Goal: Task Accomplishment & Management: Manage account settings

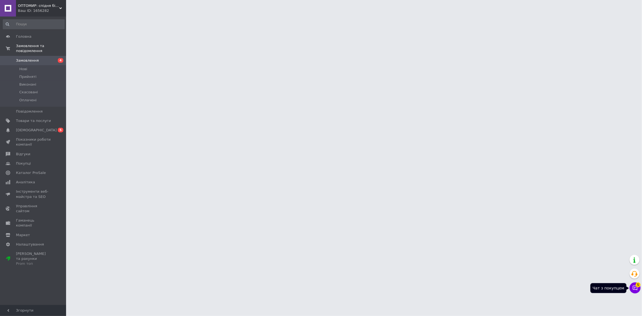
click at [634, 284] on button "Чат з покупцем 5" at bounding box center [635, 288] width 11 height 11
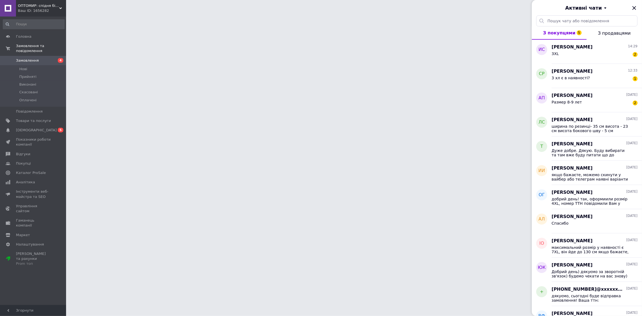
click at [301, 14] on html "ОПТОМИР: спідня білизна по оптовим цінам зі складу! Ваш ID: 1656282 Сайт ОПТОМИ…" at bounding box center [321, 7] width 642 height 14
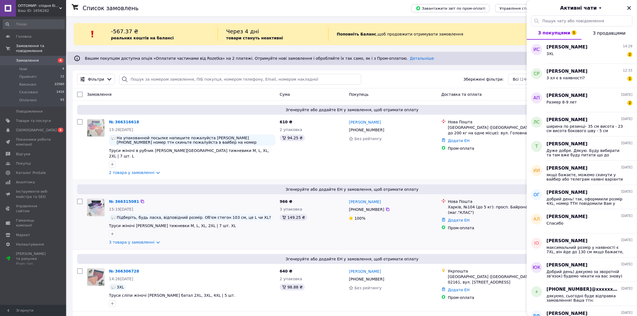
click at [373, 236] on div "Лейла Гумматова +380 66 471 20 72 100%" at bounding box center [393, 222] width 93 height 51
click at [629, 9] on icon "Закрити" at bounding box center [629, 8] width 7 height 7
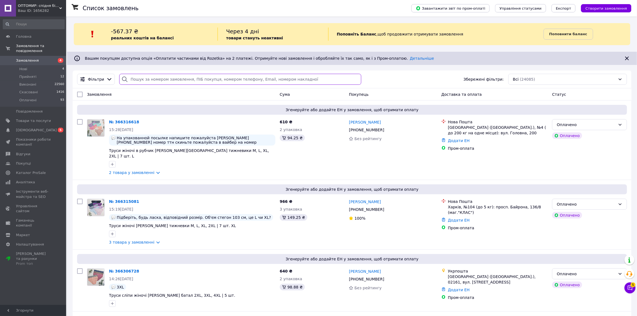
click at [246, 82] on input "search" at bounding box center [240, 79] width 242 height 11
paste input "366238788"
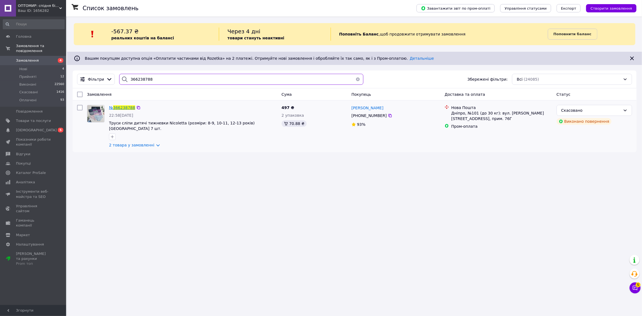
type input "366238788"
click at [124, 107] on span "366238788" at bounding box center [124, 107] width 22 height 4
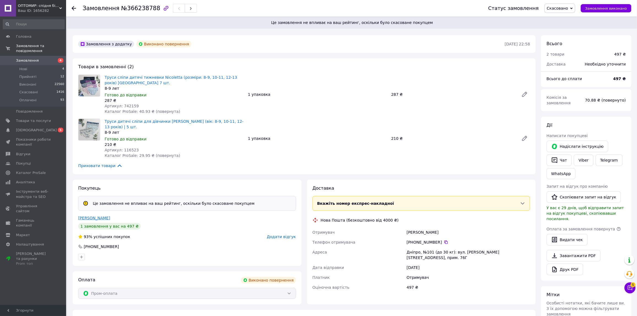
click at [94, 216] on link "Петрова Алеся" at bounding box center [94, 218] width 32 height 4
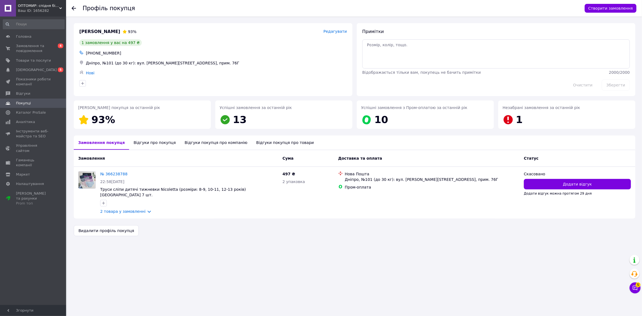
click at [144, 146] on div "Відгуки про покупця" at bounding box center [154, 143] width 51 height 14
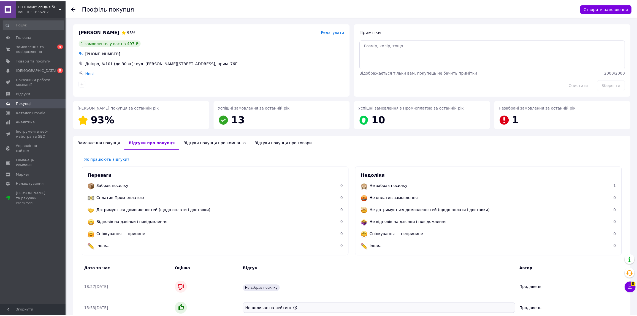
scroll to position [49, 0]
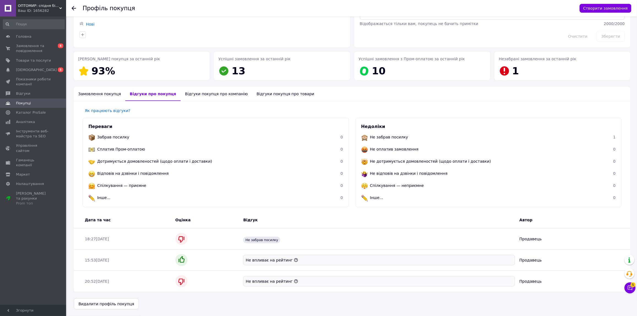
click at [203, 91] on div "Відгуки покупця про компанію" at bounding box center [217, 94] width 72 height 14
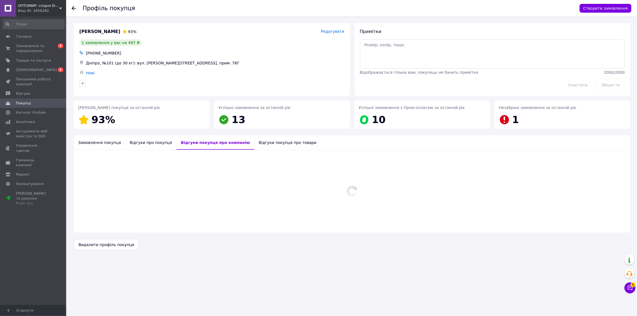
scroll to position [0, 0]
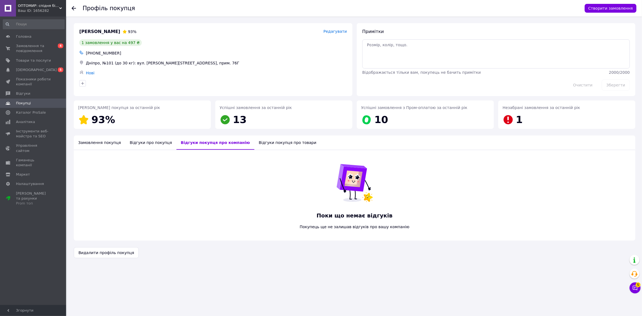
click at [254, 138] on div "Відгуки покупця про товари" at bounding box center [287, 143] width 66 height 14
click at [33, 50] on span "Замовлення та повідомлення" at bounding box center [33, 49] width 35 height 10
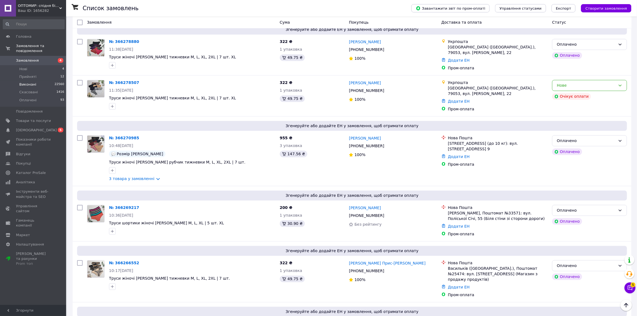
scroll to position [448, 0]
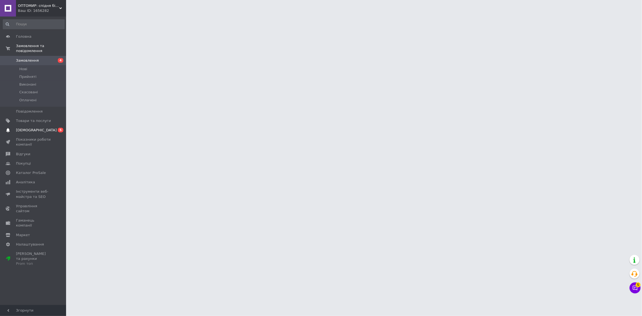
click at [30, 128] on link "Сповіщення 0 5" at bounding box center [33, 130] width 67 height 9
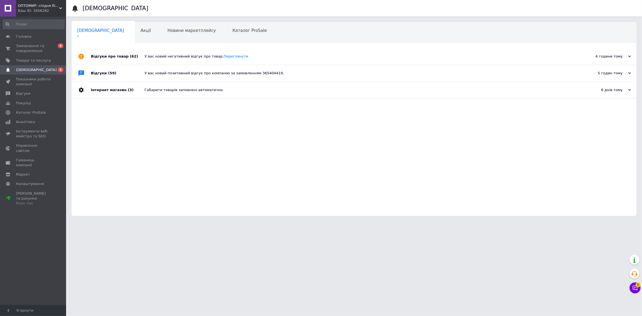
click at [637, 284] on span "5" at bounding box center [638, 283] width 5 height 5
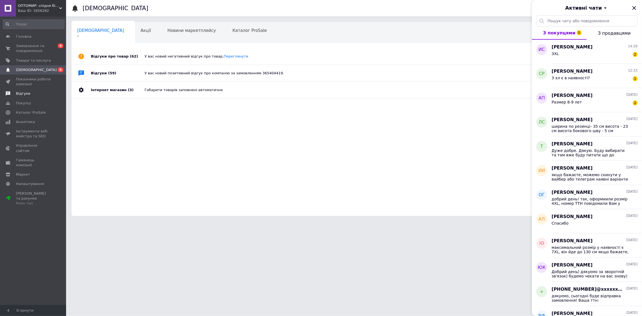
click at [28, 92] on span "Відгуки" at bounding box center [33, 93] width 35 height 5
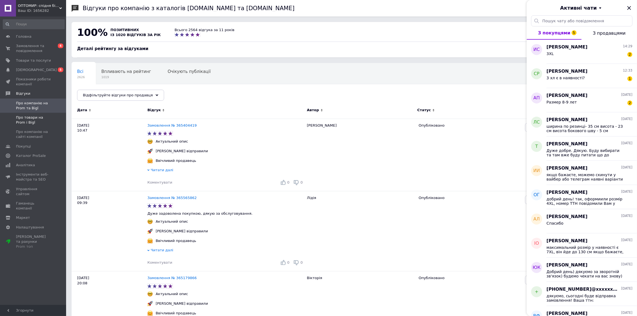
click at [41, 125] on link "Про товари на Prom і Bigl" at bounding box center [33, 120] width 67 height 14
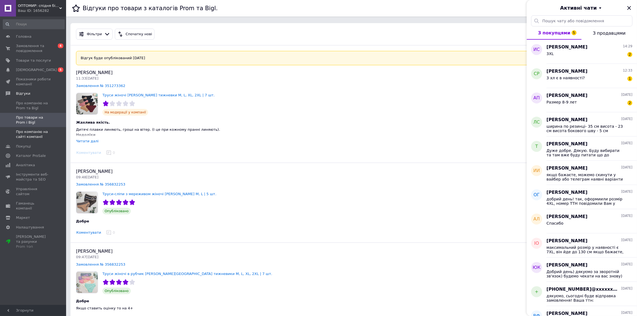
click at [41, 138] on span "Про компанію на сайті компанії" at bounding box center [33, 134] width 35 height 10
